Goal: Information Seeking & Learning: Find specific page/section

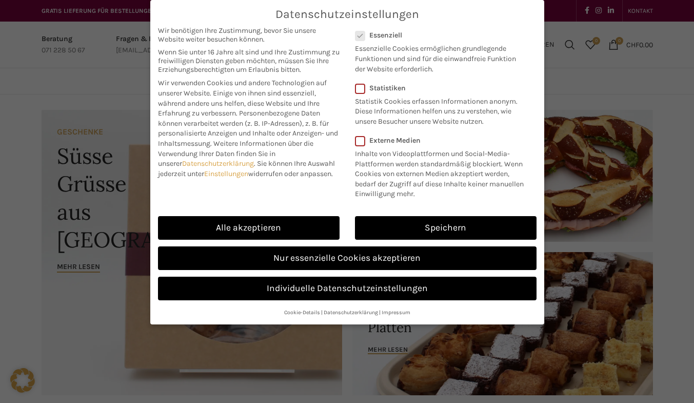
click at [276, 264] on link "Nur essenzielle Cookies akzeptieren" at bounding box center [347, 258] width 378 height 24
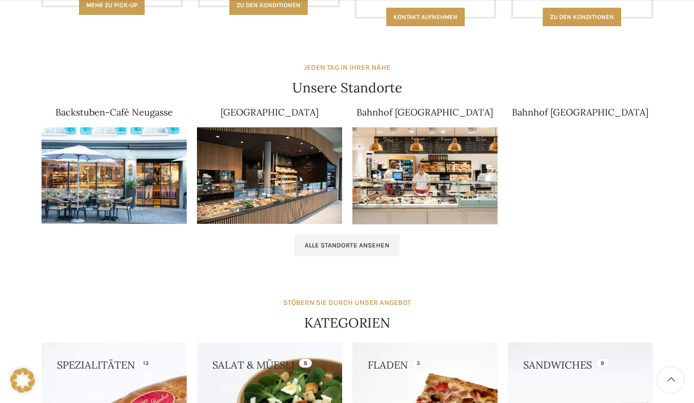
scroll to position [691, 0]
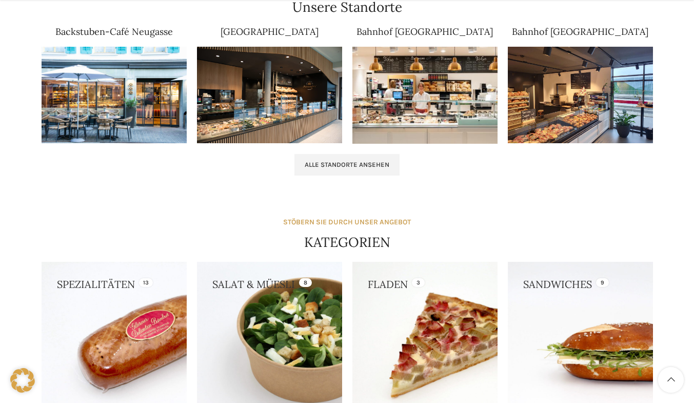
click at [95, 101] on img at bounding box center [114, 95] width 145 height 97
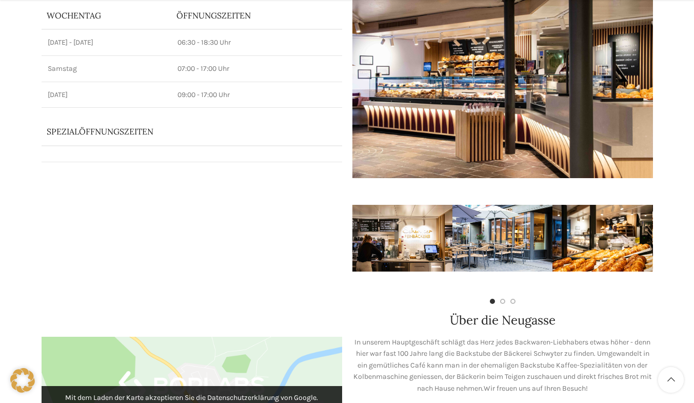
scroll to position [156, 0]
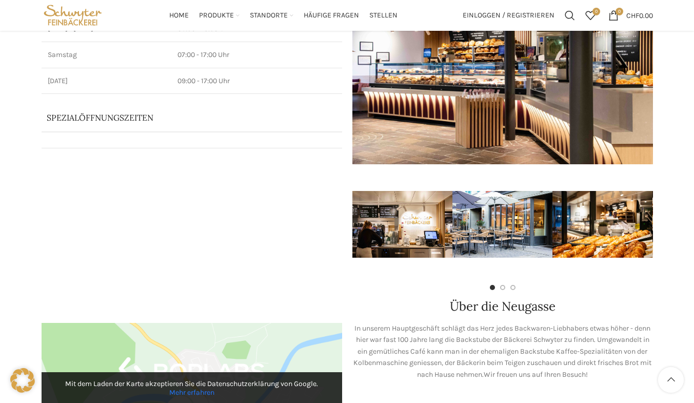
click at [52, 123] on p "Spezialöffnungszeiten" at bounding box center [178, 117] width 262 height 11
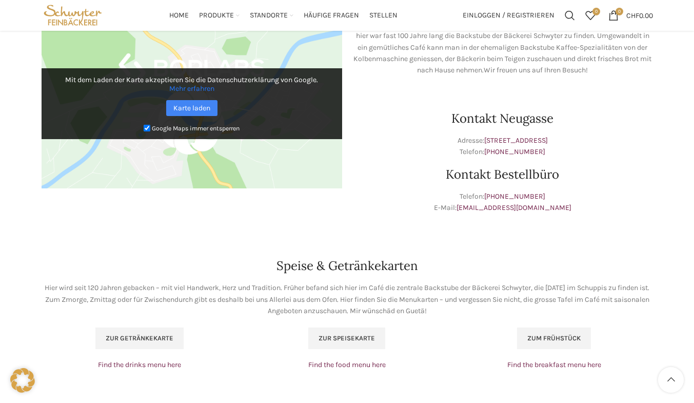
scroll to position [425, 0]
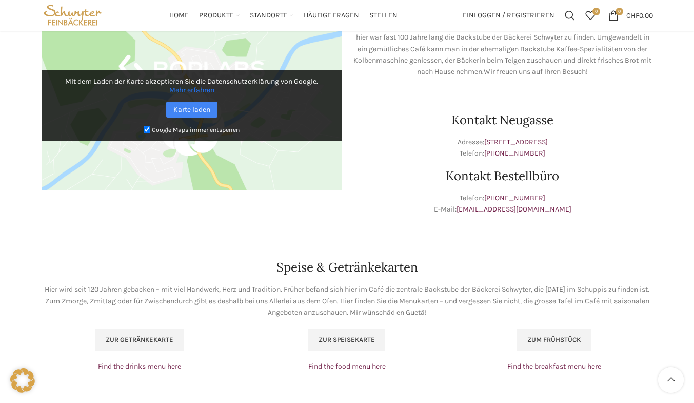
click at [146, 129] on input "Google Maps immer entsperren" at bounding box center [147, 129] width 7 height 7
checkbox input "false"
click at [185, 108] on link "Karte laden" at bounding box center [191, 110] width 51 height 16
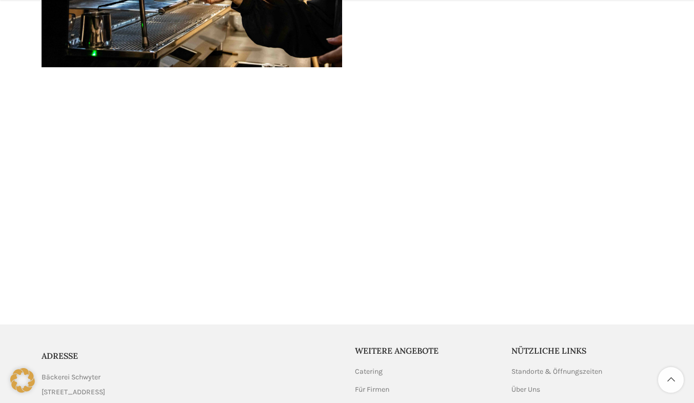
scroll to position [2121, 0]
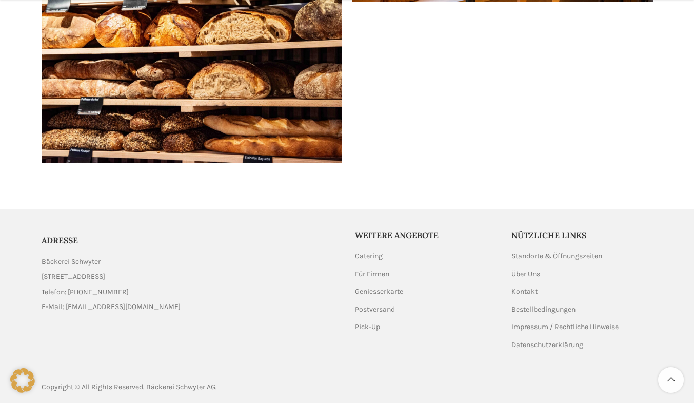
click at [579, 259] on link "Standorte & Öffnungszeiten" at bounding box center [557, 256] width 92 height 10
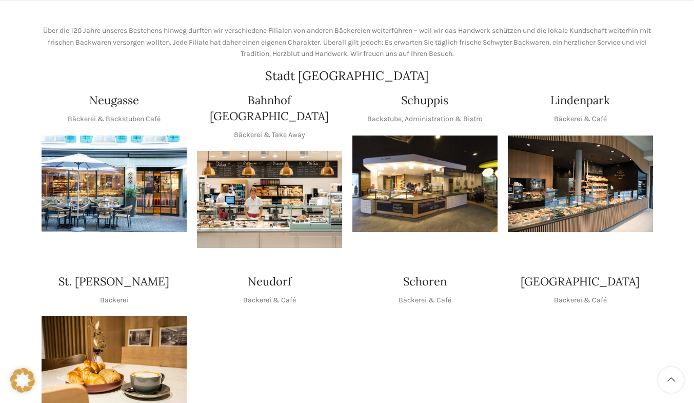
scroll to position [166, 0]
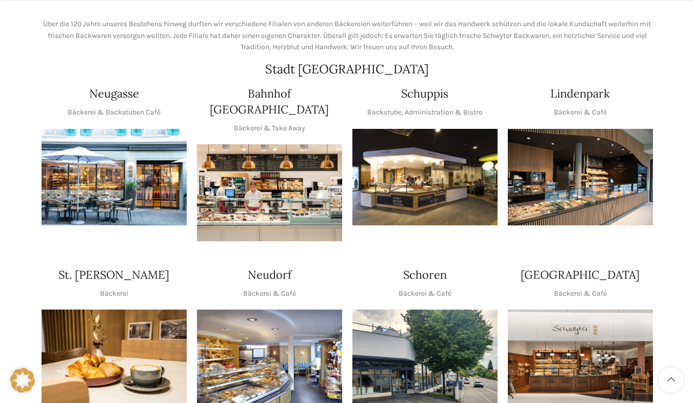
click at [88, 184] on img "1 / 1" at bounding box center [114, 177] width 145 height 97
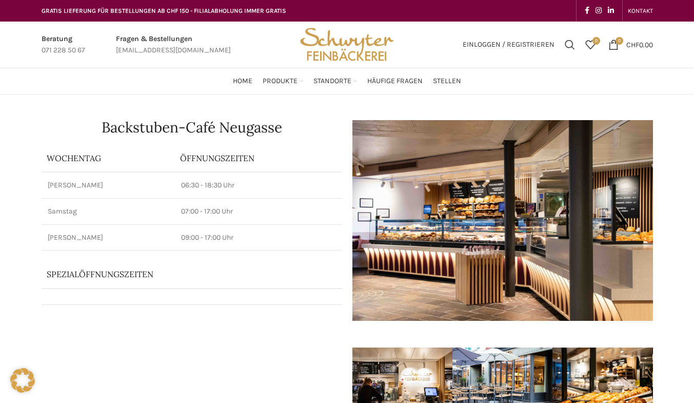
click at [395, 88] on link "Häufige Fragen" at bounding box center [394, 81] width 55 height 21
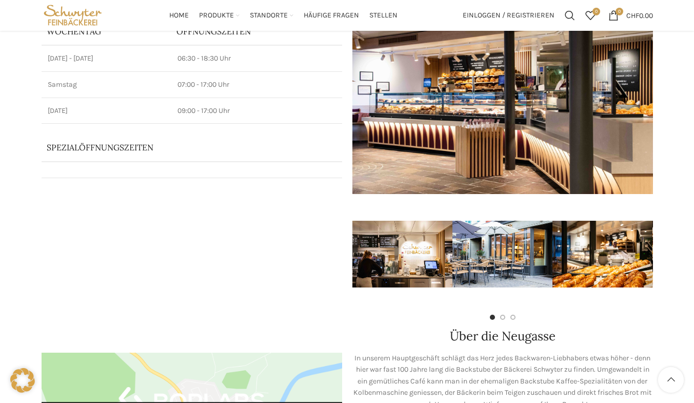
scroll to position [128, 0]
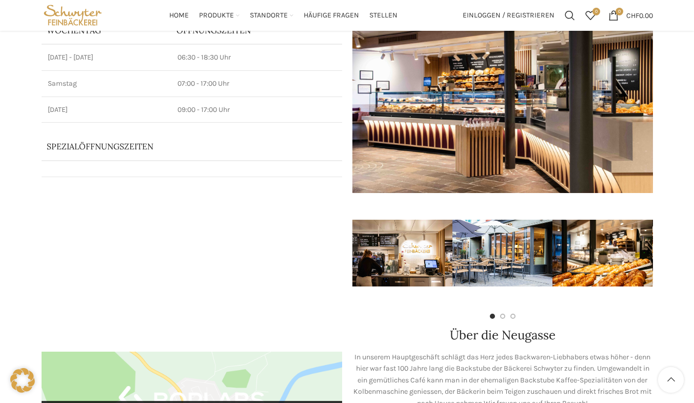
click at [436, 121] on img at bounding box center [502, 92] width 301 height 201
click at [487, 270] on img "2 / 7" at bounding box center [502, 253] width 100 height 67
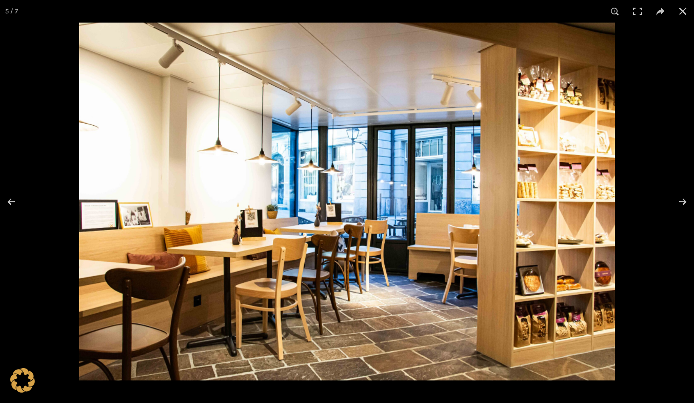
click at [682, 17] on button at bounding box center [682, 11] width 23 height 23
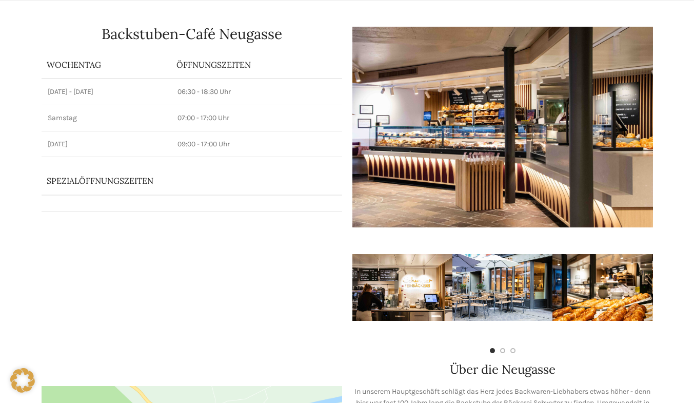
scroll to position [0, 0]
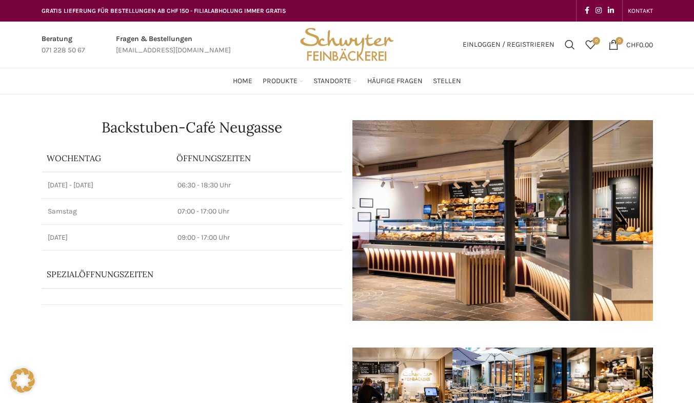
click at [339, 48] on img "Site logo" at bounding box center [346, 45] width 101 height 46
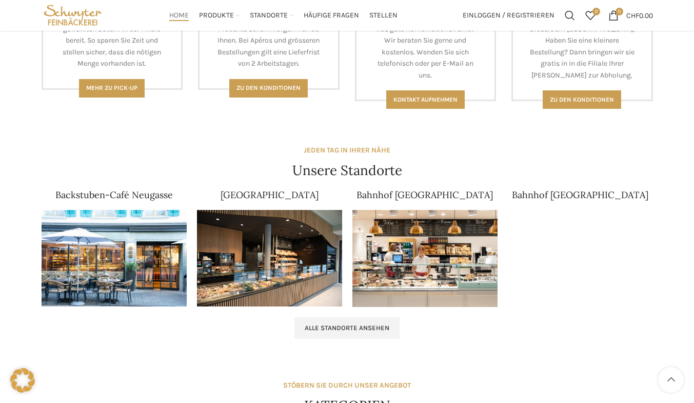
scroll to position [527, 0]
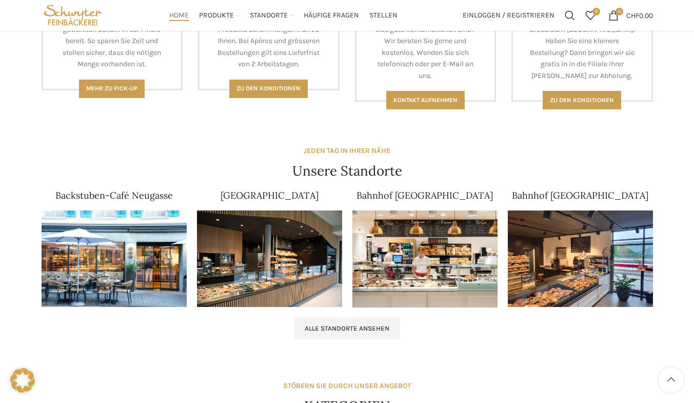
click at [97, 264] on img at bounding box center [114, 258] width 145 height 97
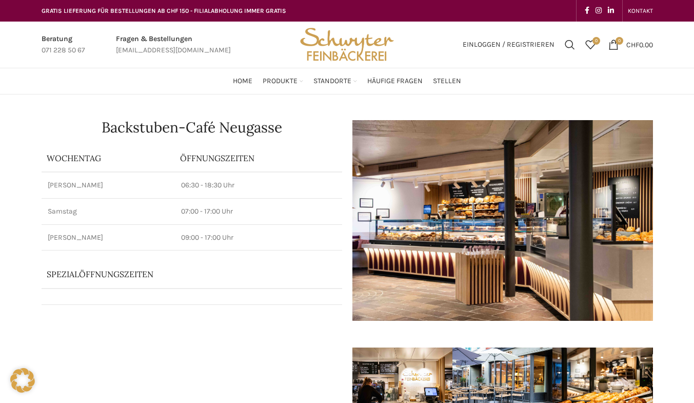
click at [76, 275] on p "Spezialöffnungszeiten" at bounding box center [178, 273] width 262 height 11
click at [81, 296] on td at bounding box center [178, 296] width 272 height 16
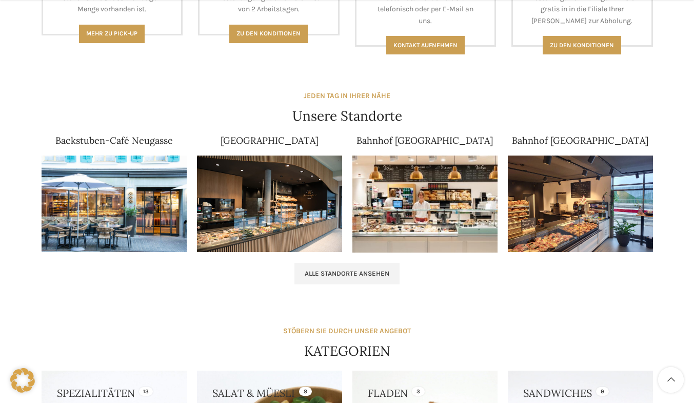
scroll to position [624, 0]
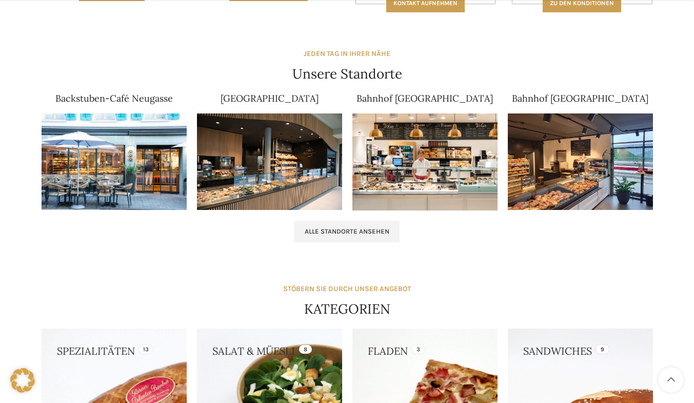
click at [86, 161] on img at bounding box center [114, 161] width 145 height 97
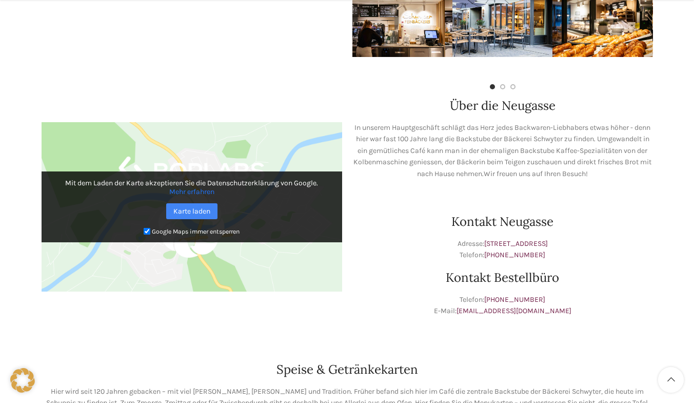
scroll to position [357, 0]
